Goal: Use online tool/utility: Utilize a website feature to perform a specific function

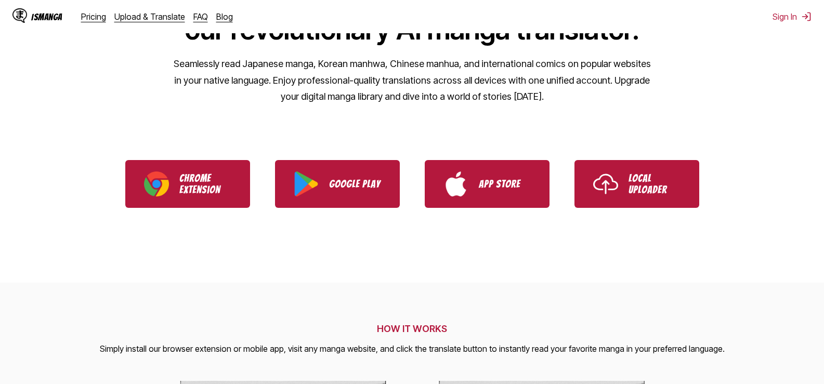
scroll to position [131, 0]
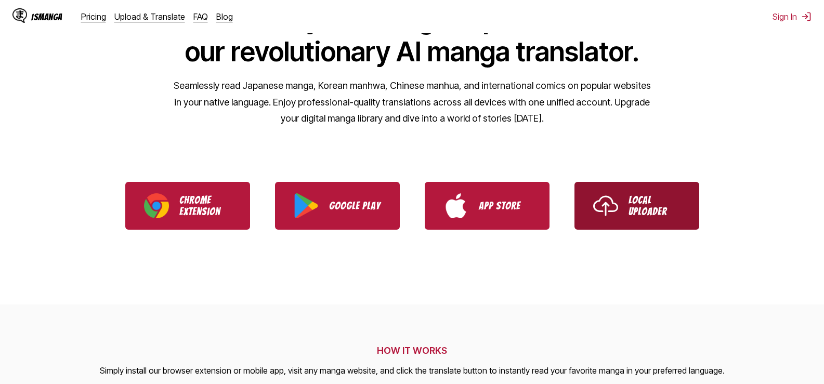
click at [681, 198] on link "Local Uploader" at bounding box center [636, 206] width 125 height 48
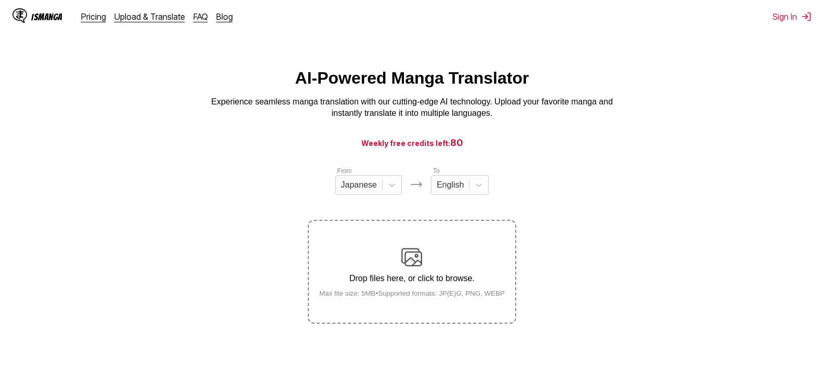
click at [402, 249] on img at bounding box center [411, 257] width 21 height 21
click at [0, 0] on input "Drop files here, or click to browse. Max file size: 5MB • Supported formats: JP…" at bounding box center [0, 0] width 0 height 0
click at [427, 248] on label "Drop files here, or click to browse. Max file size: 5MB • Supported formats: JP…" at bounding box center [412, 272] width 206 height 102
click at [0, 0] on input "Drop files here, or click to browse. Max file size: 5MB • Supported formats: JP…" at bounding box center [0, 0] width 0 height 0
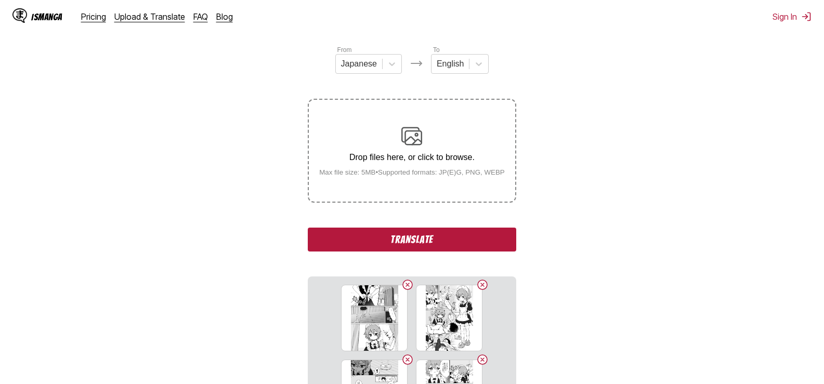
scroll to position [269, 0]
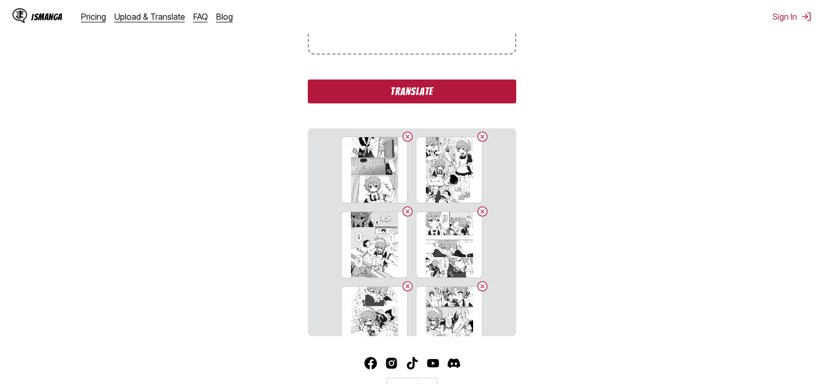
click at [433, 92] on button "Translate" at bounding box center [412, 92] width 208 height 24
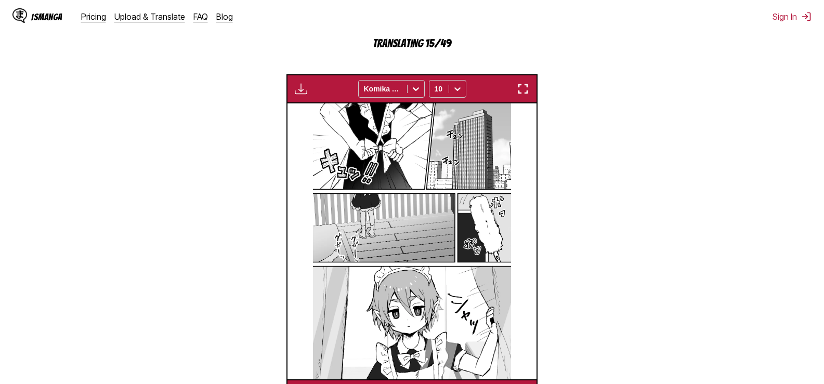
scroll to position [434, 0]
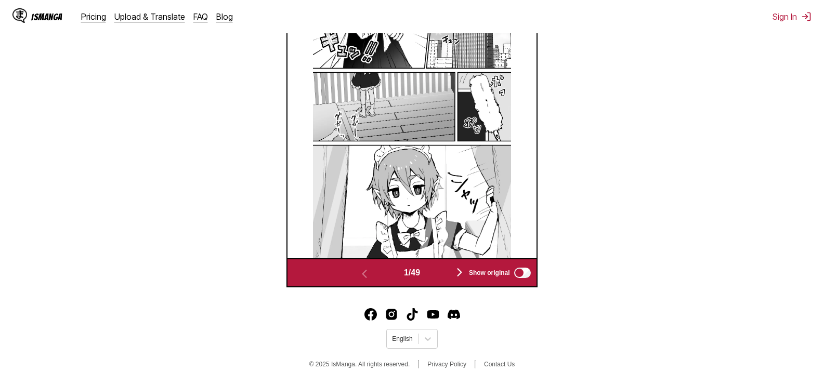
click at [425, 159] on img at bounding box center [412, 119] width 198 height 275
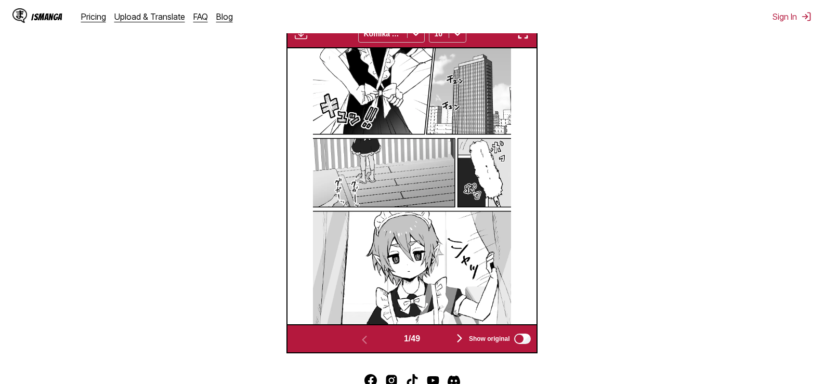
scroll to position [365, 0]
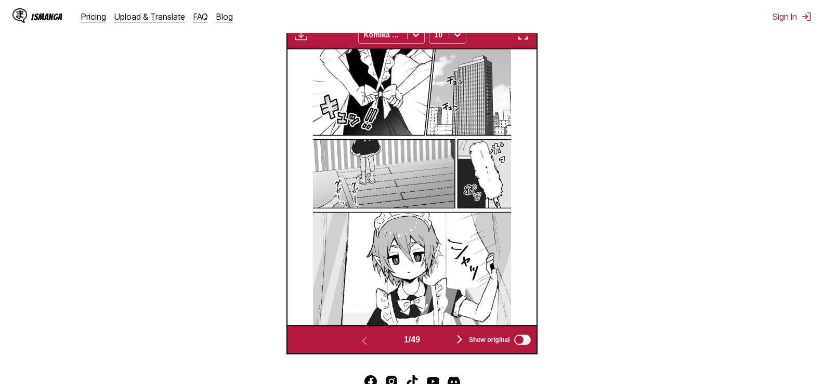
click at [521, 33] on img "button" at bounding box center [523, 35] width 12 height 12
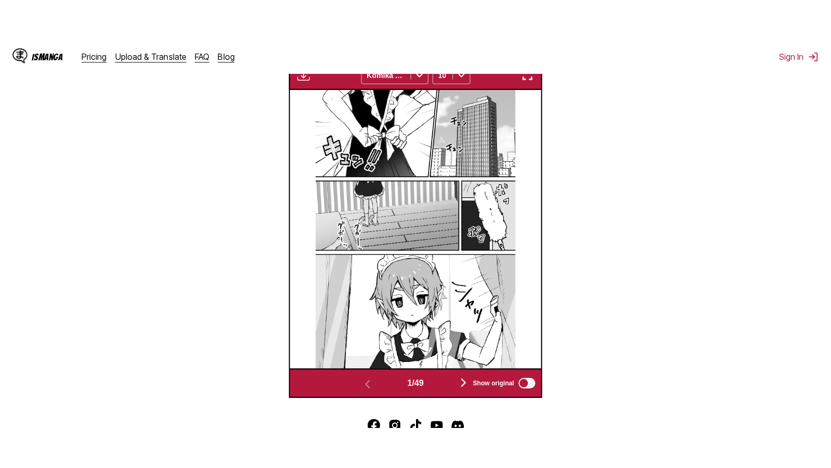
scroll to position [118, 0]
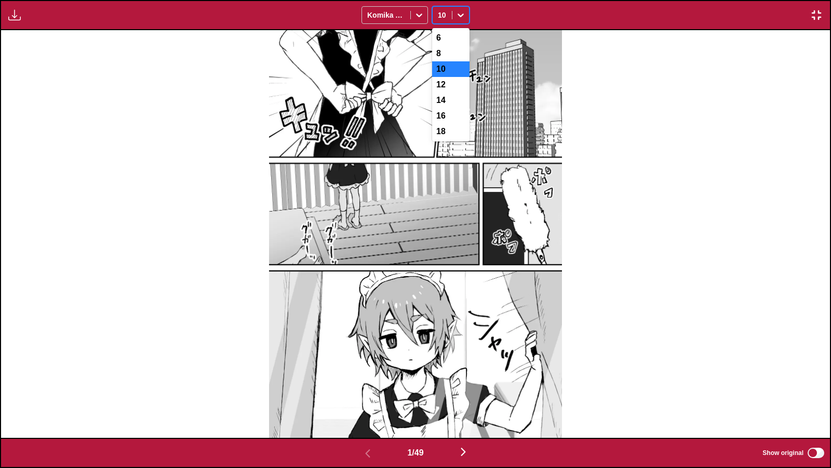
click at [460, 17] on icon at bounding box center [461, 15] width 10 height 10
click at [451, 57] on div "8" at bounding box center [450, 54] width 37 height 16
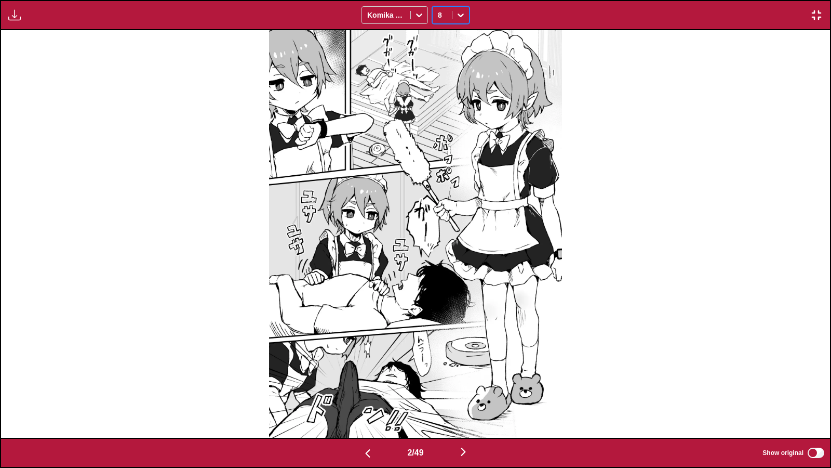
scroll to position [0, 0]
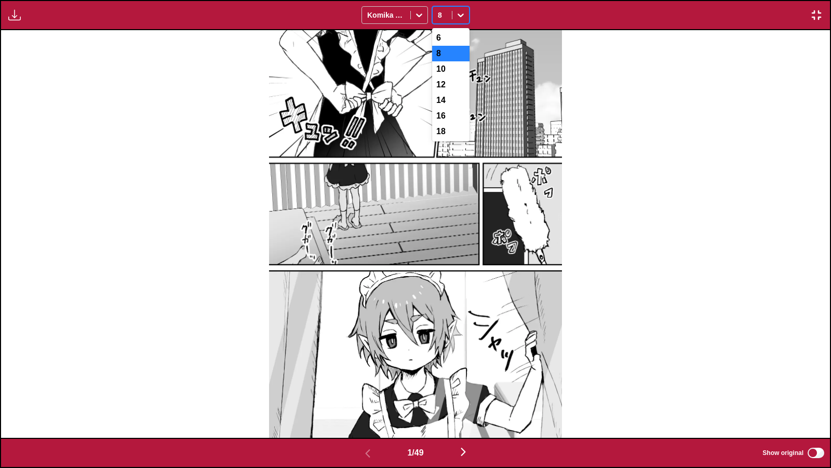
click at [451, 12] on div "8" at bounding box center [442, 15] width 19 height 15
click at [450, 65] on div "10" at bounding box center [450, 69] width 37 height 16
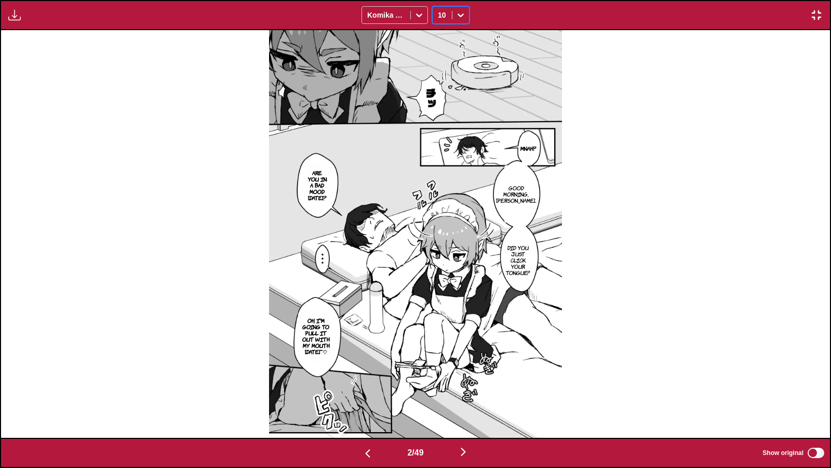
scroll to position [0, 829]
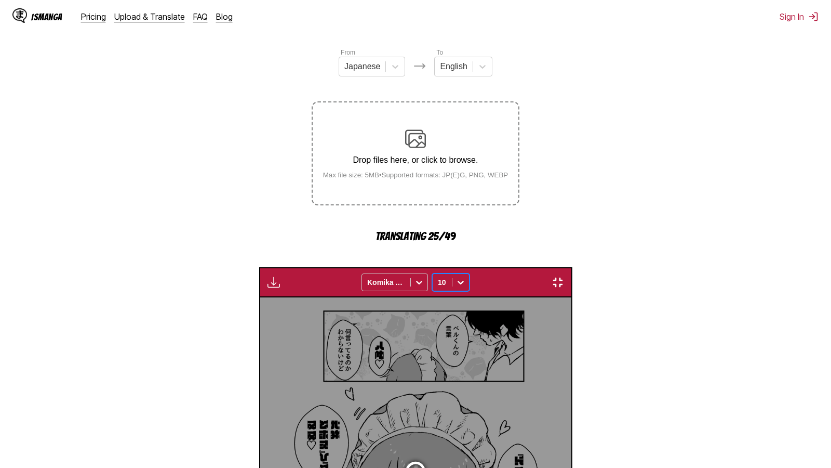
scroll to position [0, 34836]
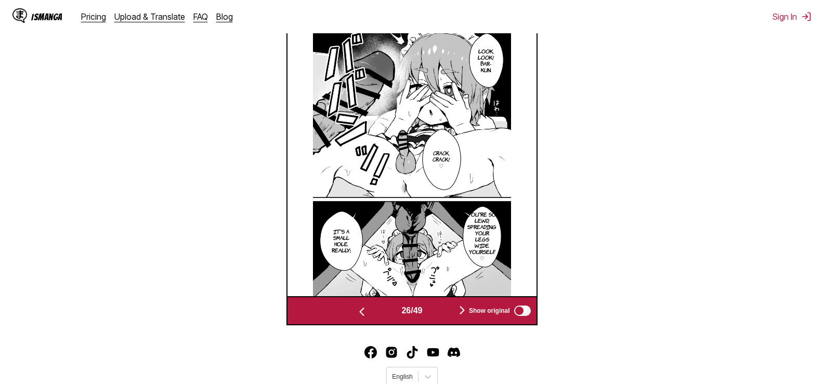
scroll to position [286, 0]
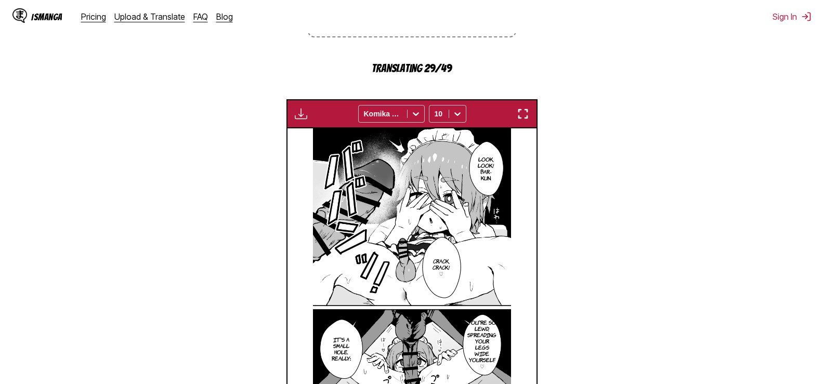
click at [517, 112] on img "button" at bounding box center [523, 114] width 12 height 12
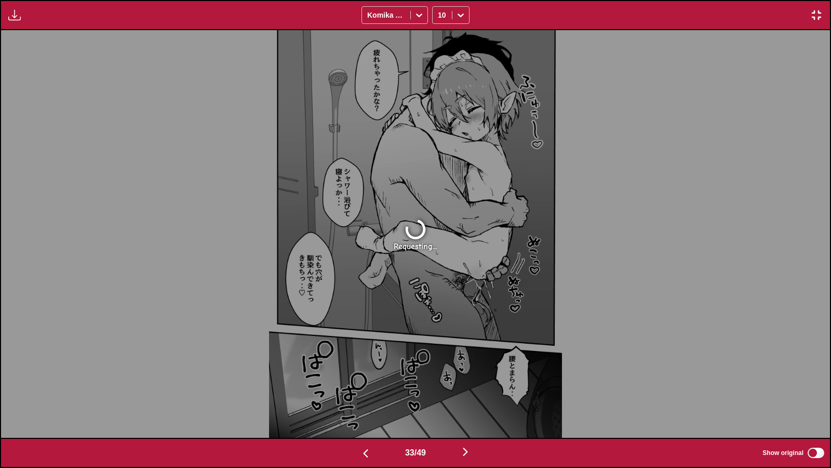
scroll to position [0, 27371]
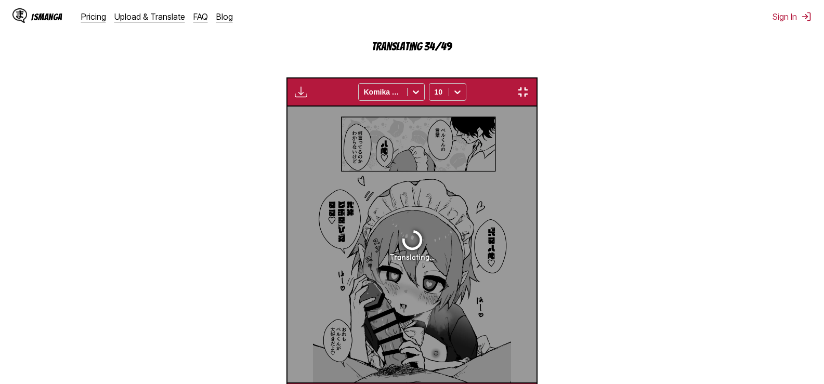
scroll to position [0, 8202]
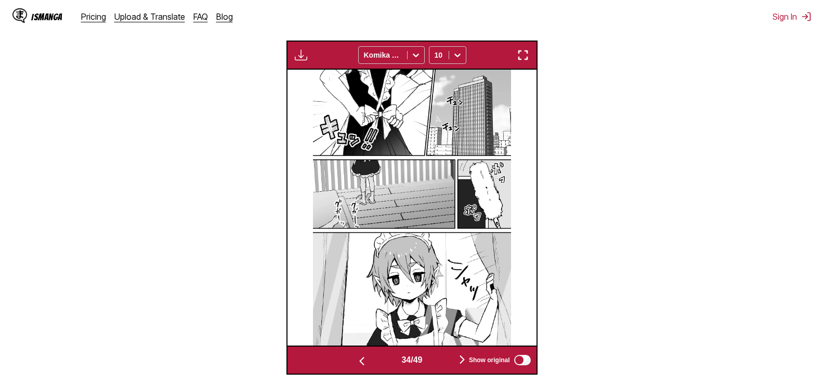
scroll to position [0, 8202]
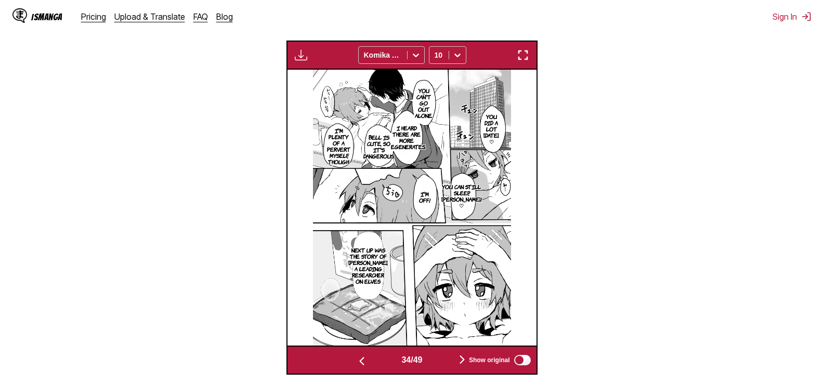
click at [529, 61] on img "button" at bounding box center [523, 55] width 12 height 12
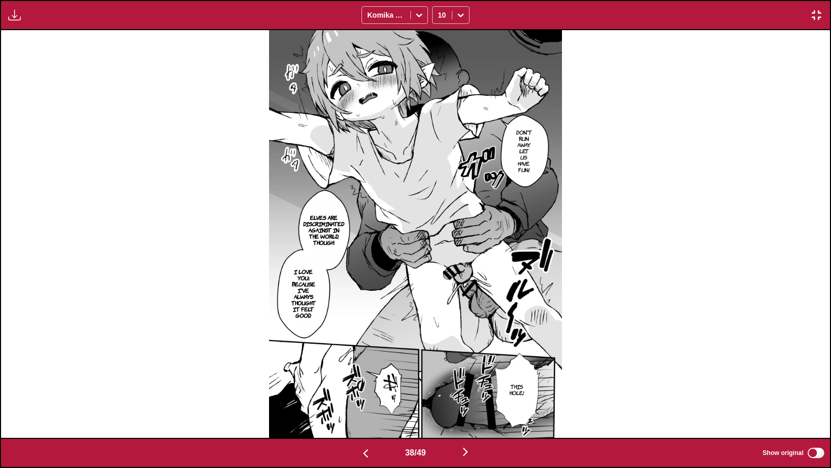
scroll to position [0, 30688]
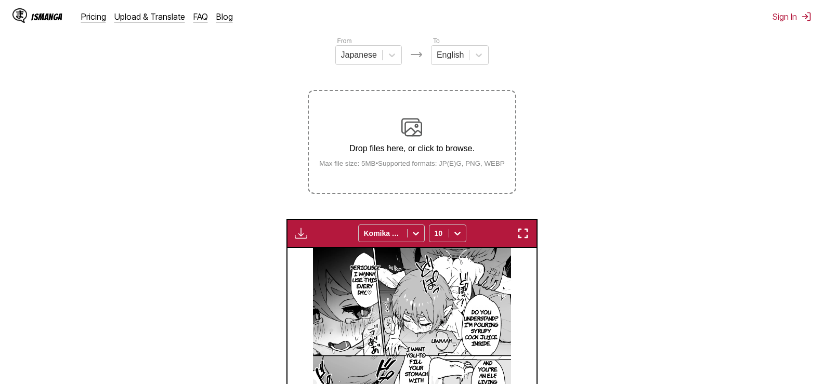
scroll to position [116, 0]
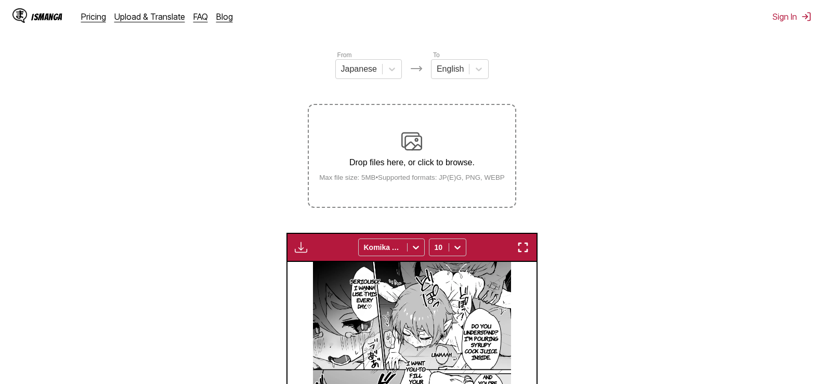
click at [446, 142] on div "Drop files here, or click to browse. Max file size: 5MB • Supported formats: JP…" at bounding box center [412, 156] width 202 height 50
click at [0, 0] on input "Drop files here, or click to browse. Max file size: 5MB • Supported formats: JP…" at bounding box center [0, 0] width 0 height 0
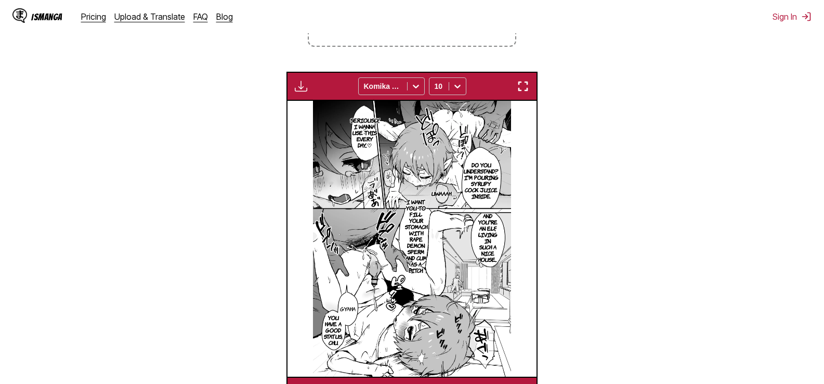
scroll to position [292, 0]
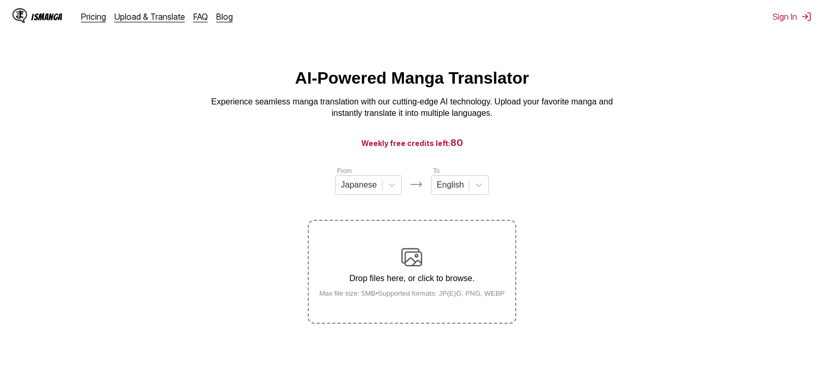
click at [412, 265] on img at bounding box center [411, 257] width 21 height 21
click at [0, 0] on input "Drop files here, or click to browse. Max file size: 5MB • Supported formats: JP…" at bounding box center [0, 0] width 0 height 0
